Goal: Information Seeking & Learning: Learn about a topic

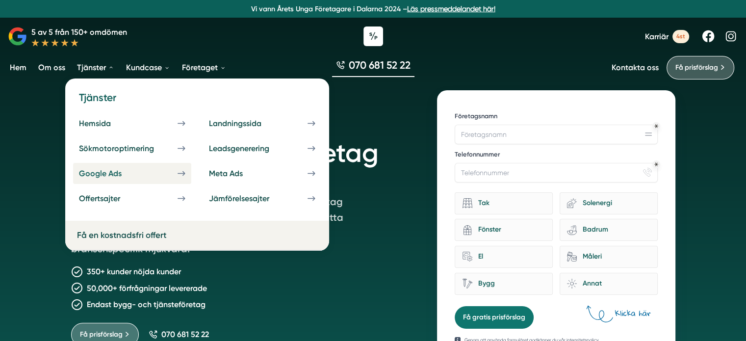
click at [111, 176] on div "Google Ads" at bounding box center [112, 173] width 66 height 9
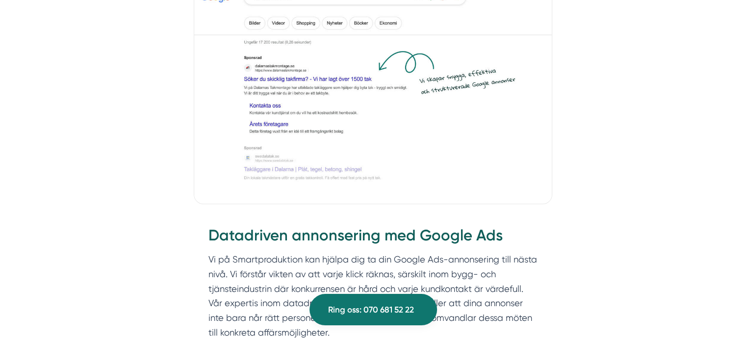
scroll to position [767, 0]
